Goal: Find specific page/section: Find specific page/section

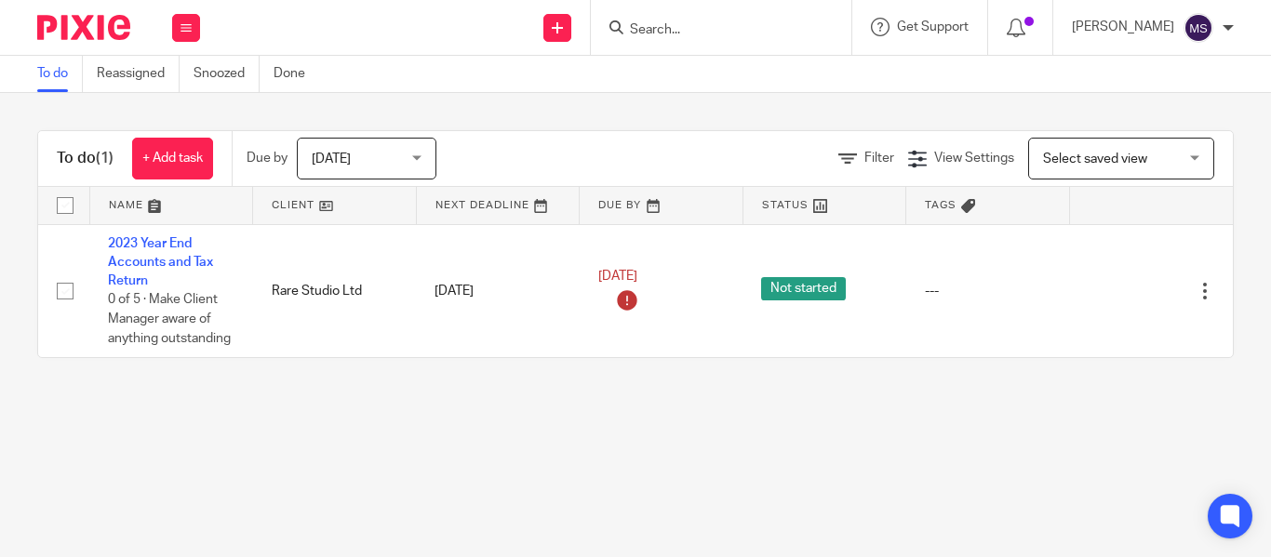
click at [656, 29] on input "Search" at bounding box center [711, 30] width 167 height 17
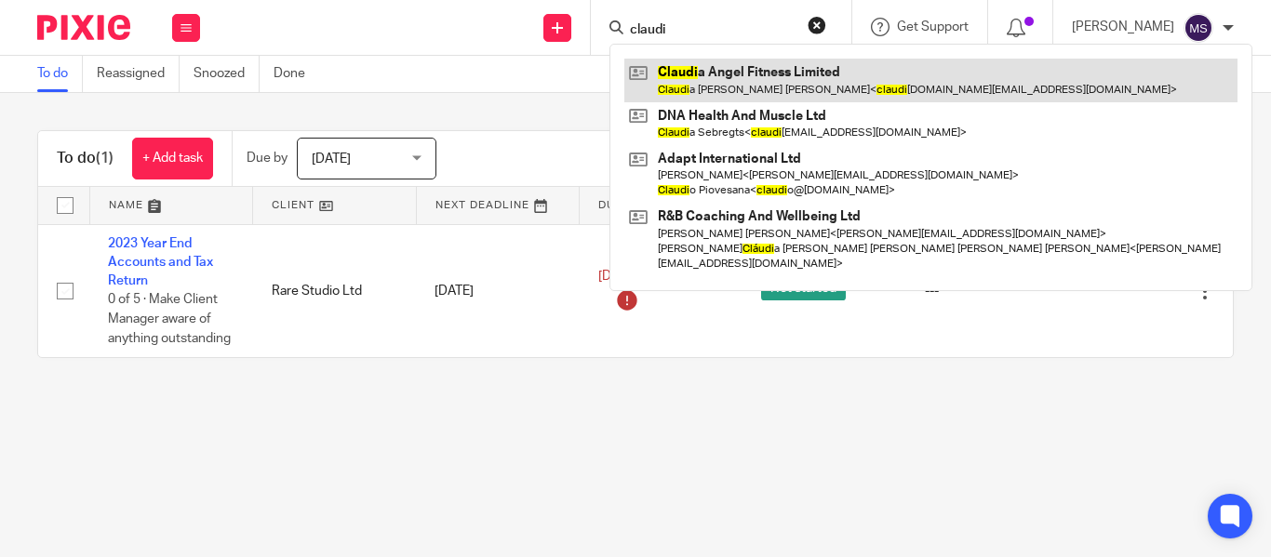
type input "claudi"
click at [717, 88] on link at bounding box center [930, 80] width 613 height 43
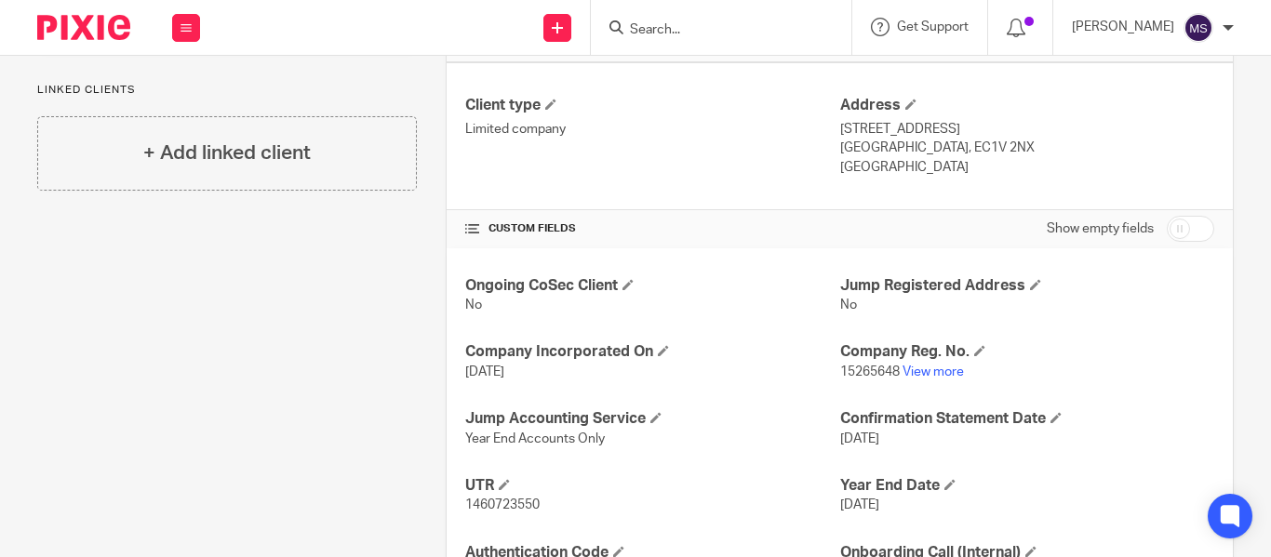
scroll to position [508, 0]
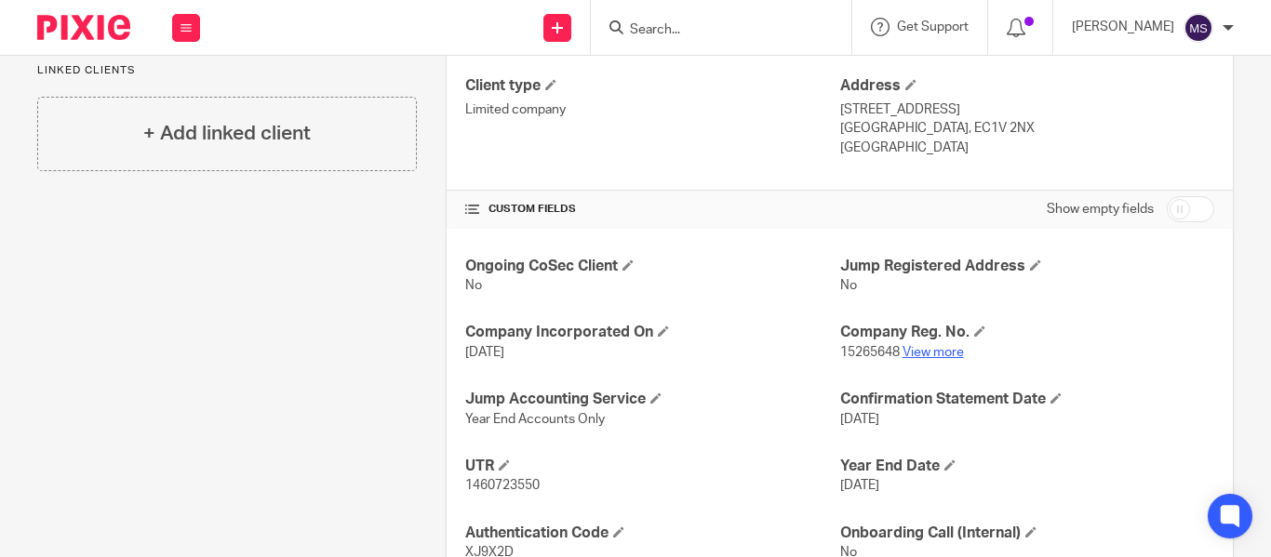
click at [928, 352] on link "View more" at bounding box center [933, 352] width 61 height 13
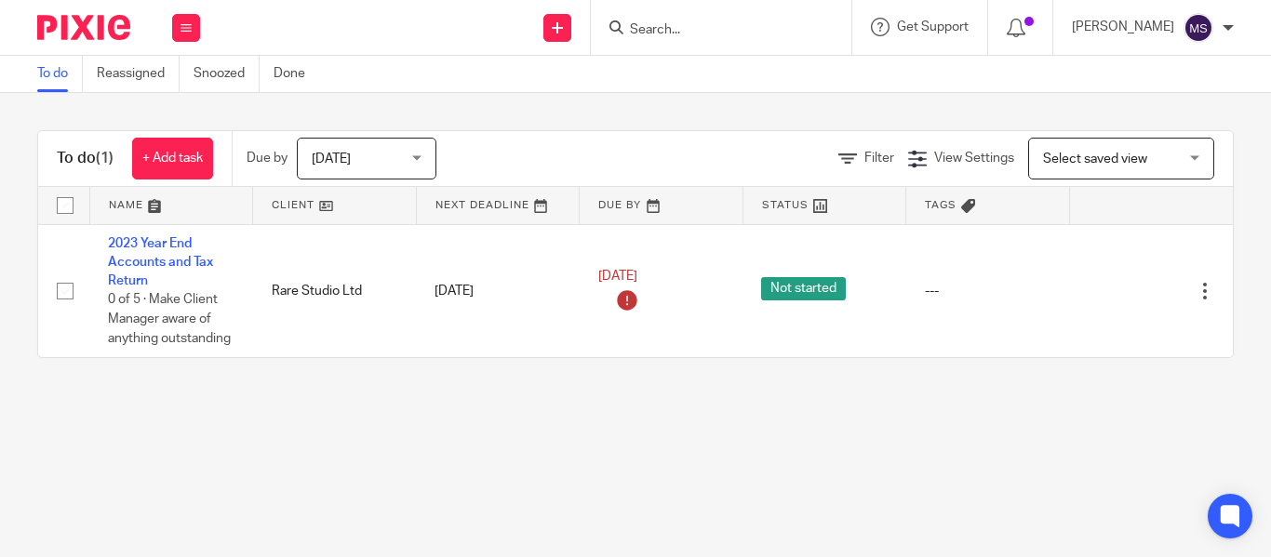
click at [628, 23] on input "Search" at bounding box center [711, 30] width 167 height 17
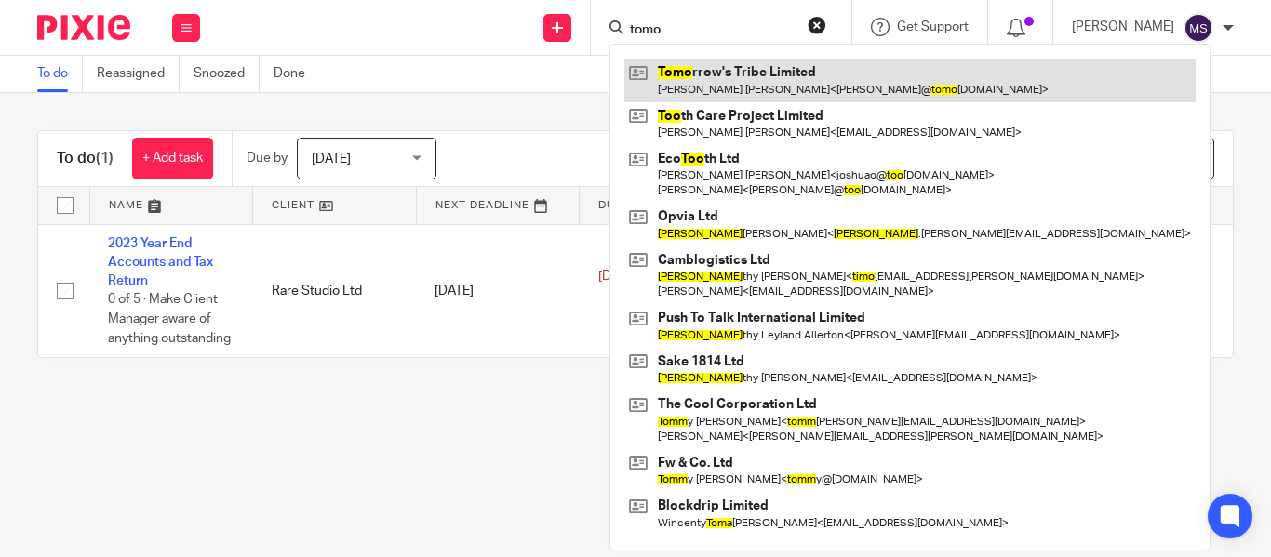
type input "tomo"
click at [704, 60] on link at bounding box center [909, 80] width 571 height 43
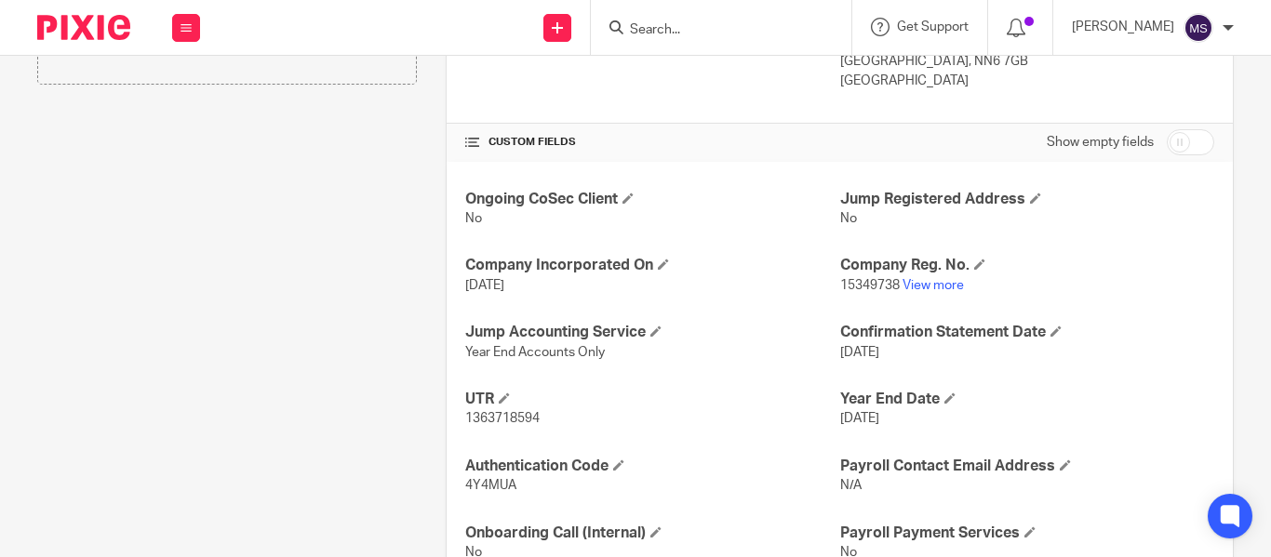
scroll to position [646, 0]
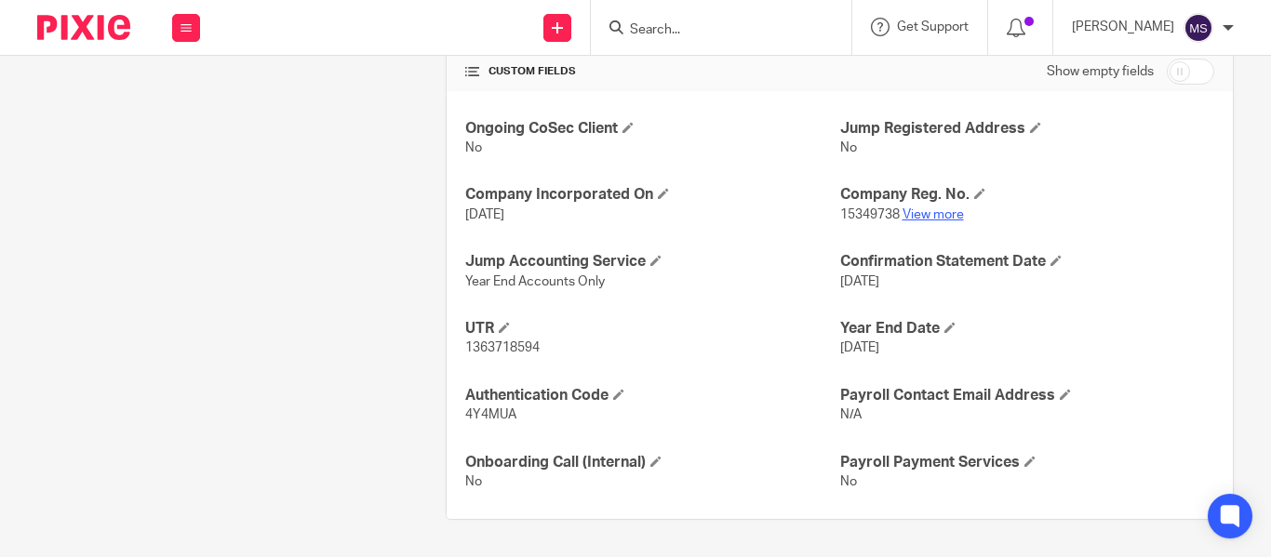
click at [923, 213] on link "View more" at bounding box center [933, 214] width 61 height 13
